Goal: Use online tool/utility: Utilize a website feature to perform a specific function

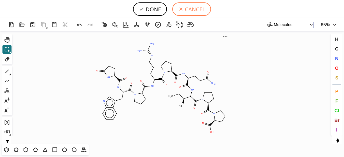
click at [199, 6] on button "CANCEL" at bounding box center [191, 8] width 39 height 13
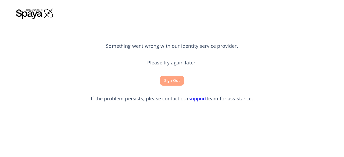
click at [175, 83] on button "Sign Out" at bounding box center [172, 81] width 24 height 10
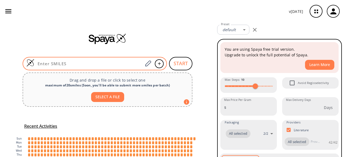
click at [60, 62] on input at bounding box center [88, 63] width 109 height 5
paste input "O=C(O)[C@H](CC1=CC=CC=C1)NC(=O)[C@@H](C(C)C)CS"
type input "O=C(O)[C@H](CC1=CC=CC=C1)NC(=O)[C@@H](C(C)C)CS"
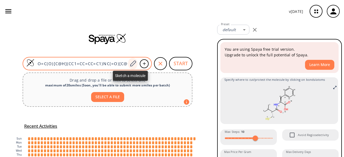
click at [129, 63] on icon at bounding box center [132, 63] width 7 height 7
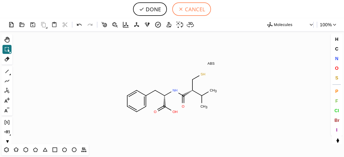
click at [194, 7] on button "CANCEL" at bounding box center [191, 8] width 39 height 13
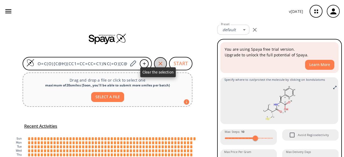
click at [157, 62] on icon "button" at bounding box center [160, 63] width 6 height 6
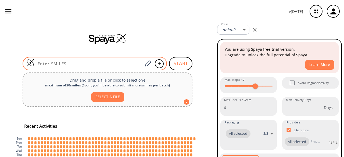
click at [88, 65] on input at bounding box center [88, 63] width 109 height 5
paste input "C[C@H]1NC(=O)[C@@H]2CCCN2C(=O)[C@@H](CSC1)C(=O)NCCC"
type input "C[C@H]1NC(=O)[C@@H]2CCCN2C(=O)[C@@H](CSC1)C(=O)NCCC"
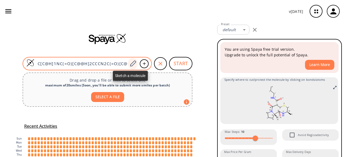
click at [131, 64] on icon at bounding box center [132, 63] width 7 height 7
